Goal: Browse casually

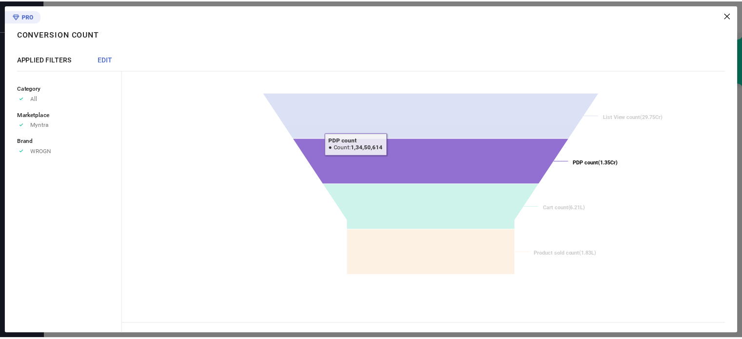
scroll to position [344, 0]
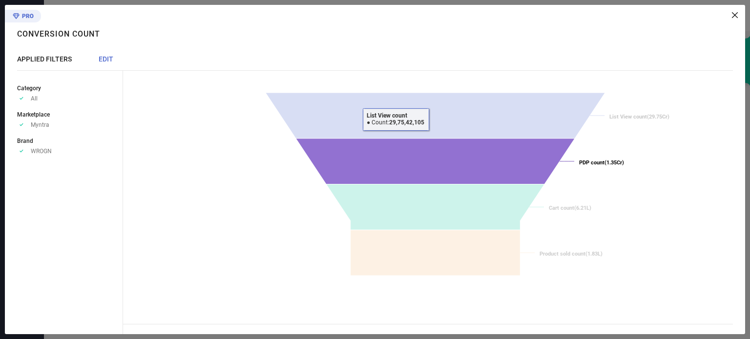
click at [394, 138] on icon at bounding box center [435, 116] width 339 height 46
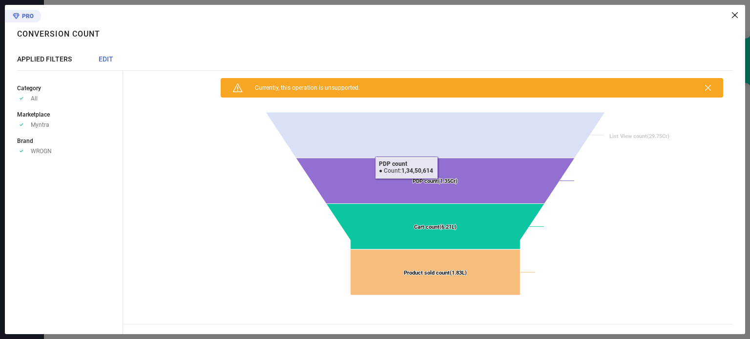
click at [406, 167] on icon at bounding box center [435, 181] width 279 height 46
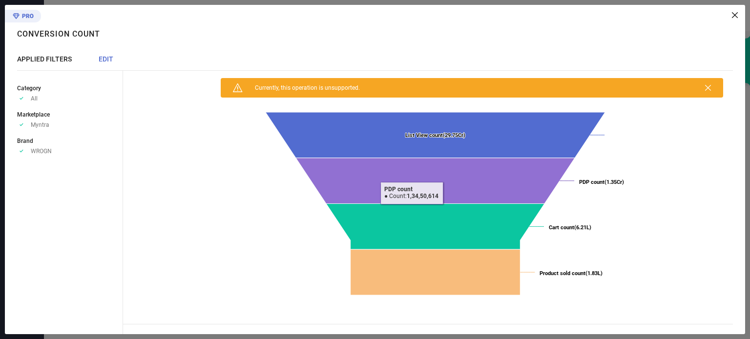
click at [411, 192] on icon at bounding box center [435, 181] width 279 height 46
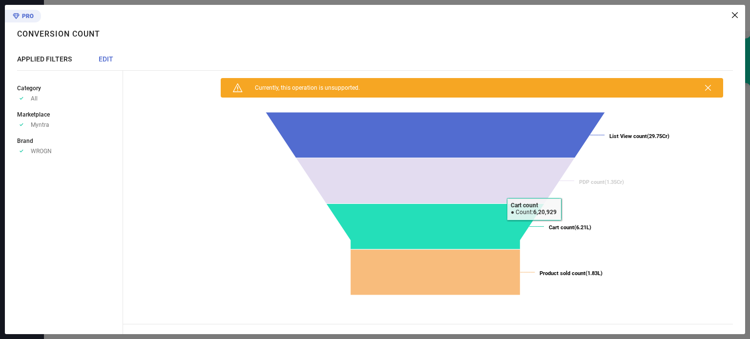
click at [534, 208] on icon at bounding box center [435, 227] width 218 height 46
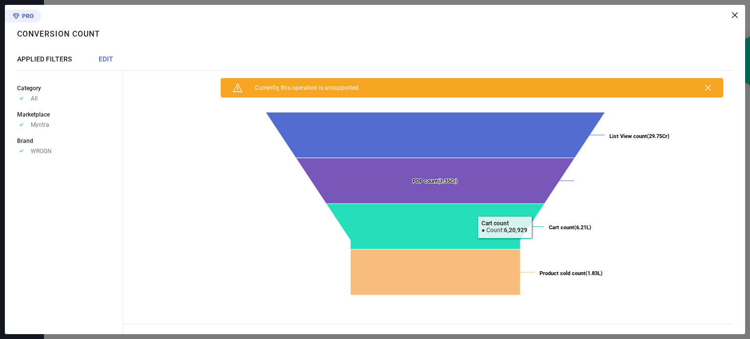
click at [504, 226] on icon at bounding box center [435, 227] width 218 height 46
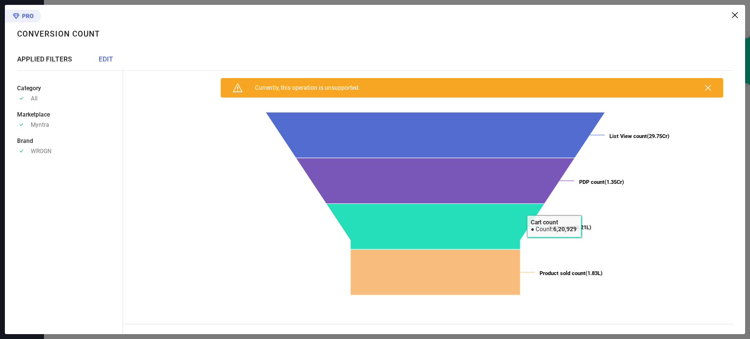
click at [554, 226] on tspan "Cart count" at bounding box center [561, 228] width 25 height 6
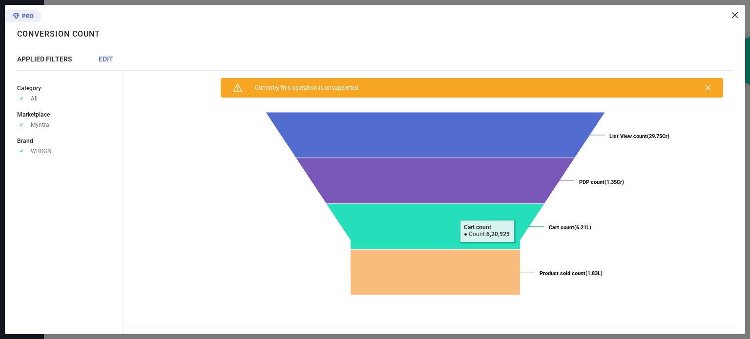
click at [486, 230] on icon at bounding box center [435, 227] width 218 height 46
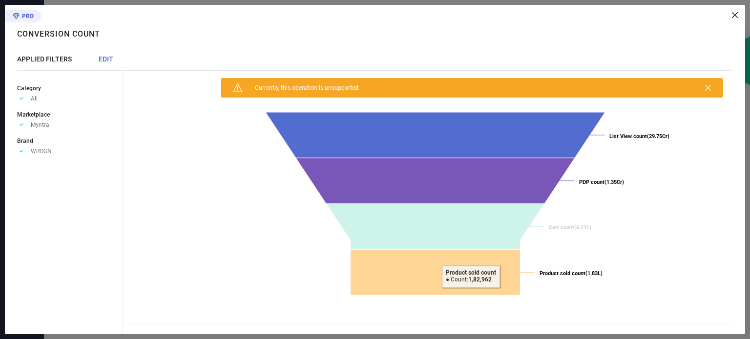
click at [468, 279] on icon at bounding box center [435, 272] width 170 height 46
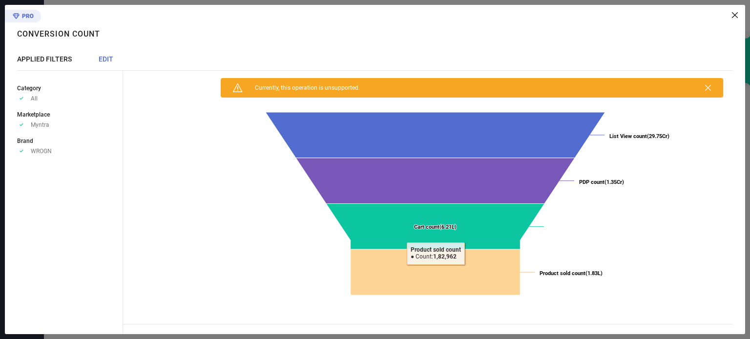
click at [468, 279] on icon at bounding box center [435, 272] width 170 height 46
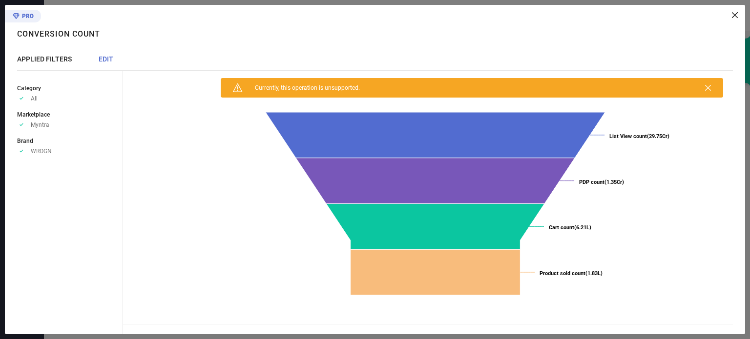
click at [737, 15] on icon at bounding box center [735, 15] width 6 height 6
